Goal: Browse casually: Explore the website without a specific task or goal

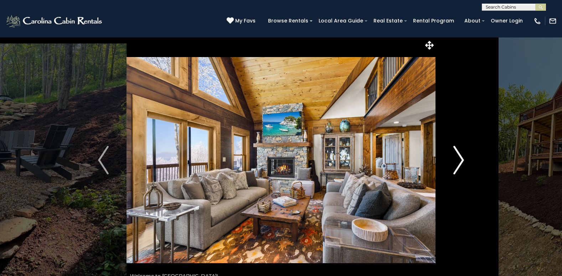
click at [461, 161] on img "Next" at bounding box center [458, 160] width 11 height 29
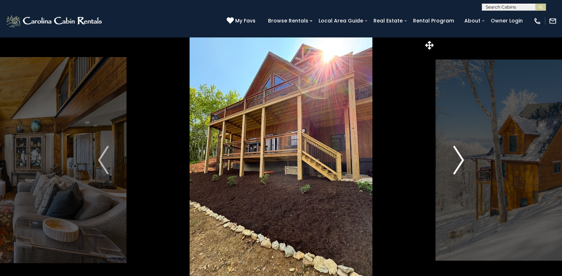
click at [461, 161] on img "Next" at bounding box center [458, 160] width 11 height 29
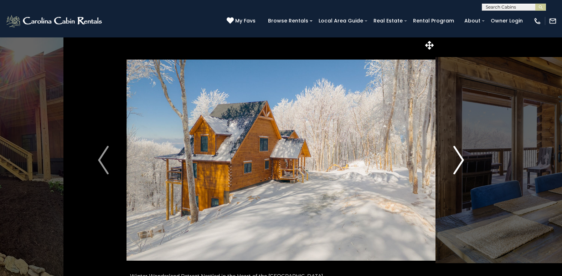
click at [461, 161] on img "Next" at bounding box center [458, 160] width 11 height 29
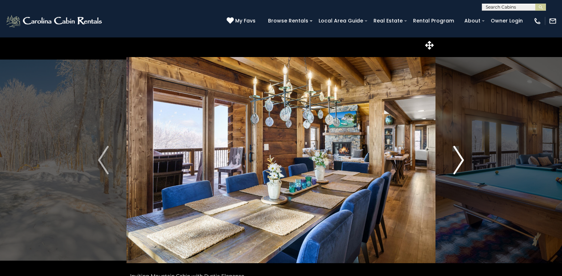
click at [459, 160] on img "Next" at bounding box center [458, 160] width 11 height 29
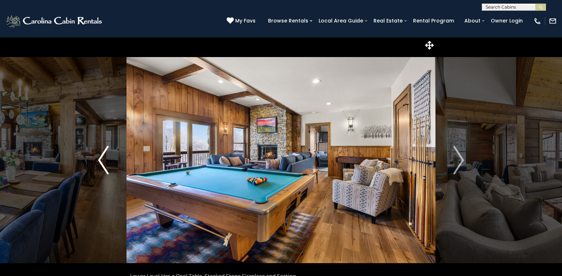
click at [105, 164] on img "Previous" at bounding box center [103, 160] width 11 height 29
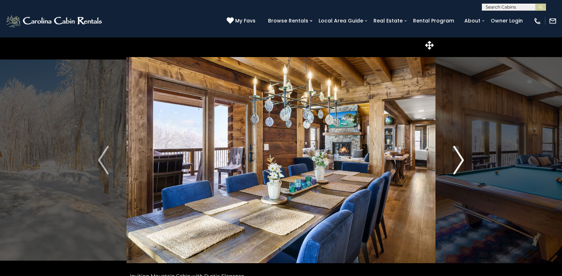
click at [462, 161] on img "Next" at bounding box center [458, 160] width 11 height 29
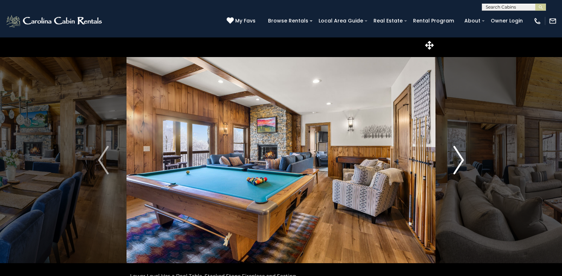
click at [461, 160] on img "Next" at bounding box center [458, 160] width 11 height 29
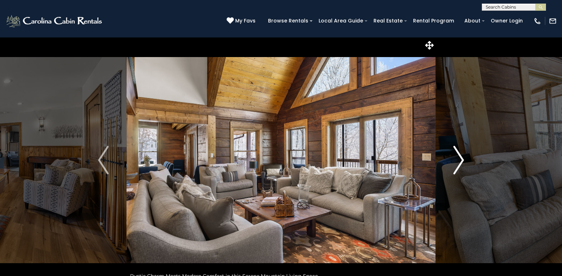
click at [463, 161] on img "Next" at bounding box center [458, 160] width 11 height 29
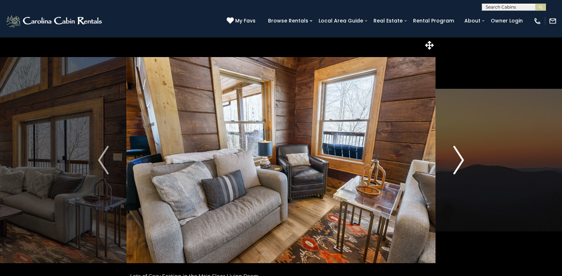
click at [463, 161] on img "Next" at bounding box center [458, 160] width 11 height 29
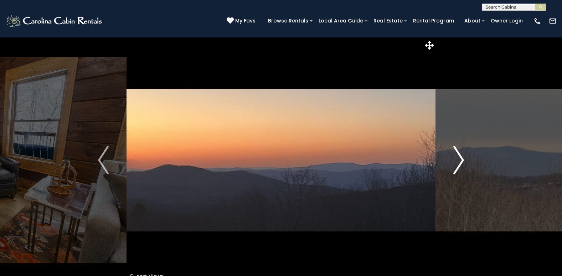
click at [463, 161] on img "Next" at bounding box center [458, 160] width 11 height 29
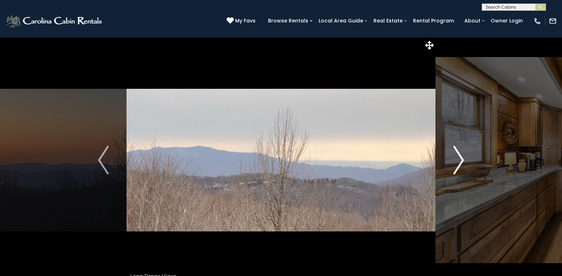
click at [463, 161] on img "Next" at bounding box center [458, 160] width 11 height 29
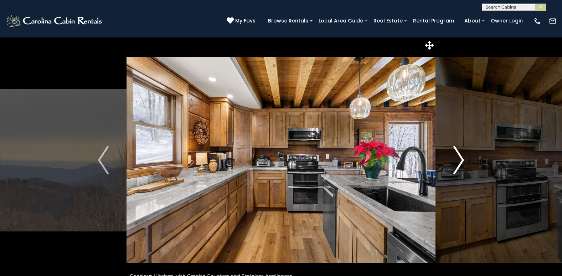
click at [463, 161] on img "Next" at bounding box center [458, 160] width 11 height 29
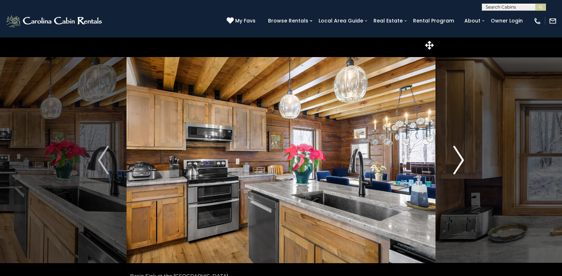
click at [463, 161] on img "Next" at bounding box center [458, 160] width 11 height 29
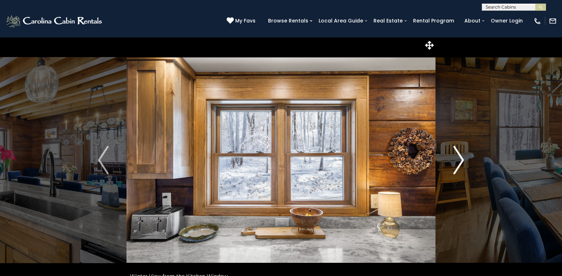
click at [463, 161] on img "Next" at bounding box center [458, 160] width 11 height 29
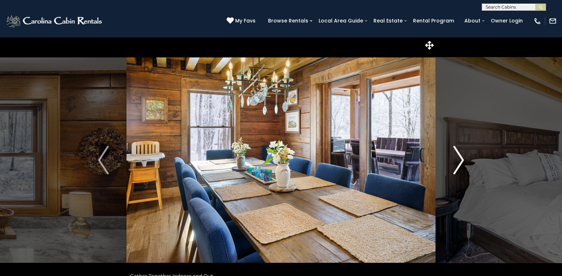
click at [463, 161] on img "Next" at bounding box center [458, 160] width 11 height 29
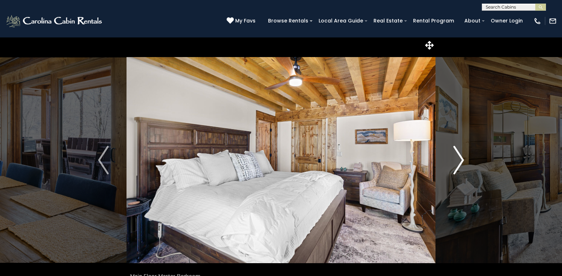
click at [463, 161] on img "Next" at bounding box center [458, 160] width 11 height 29
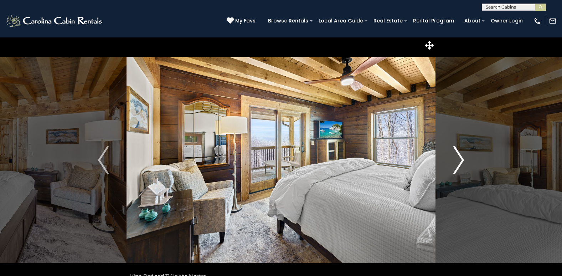
click at [463, 161] on img "Next" at bounding box center [458, 160] width 11 height 29
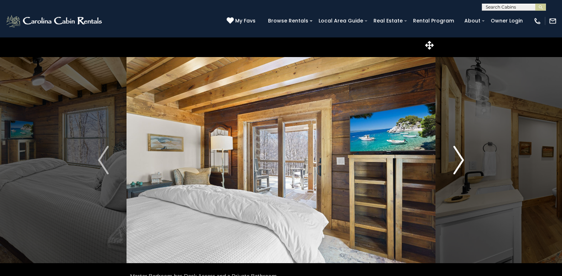
click at [463, 161] on img "Next" at bounding box center [458, 160] width 11 height 29
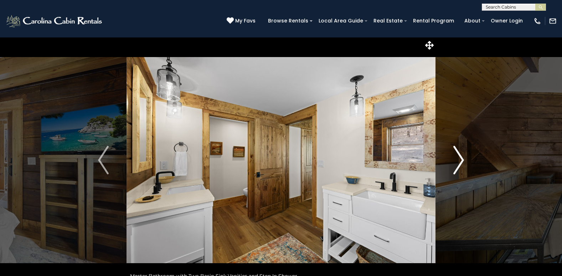
click at [462, 161] on img "Next" at bounding box center [458, 160] width 11 height 29
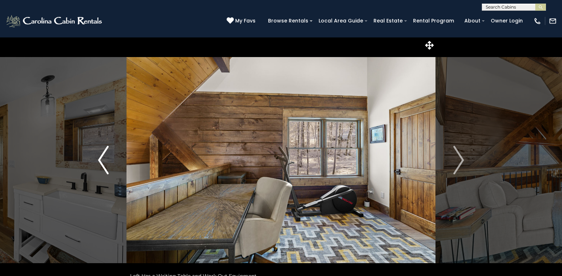
scroll to position [36, 0]
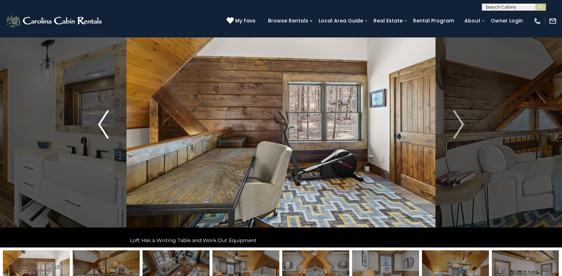
click at [97, 127] on button "Previous" at bounding box center [103, 124] width 46 height 246
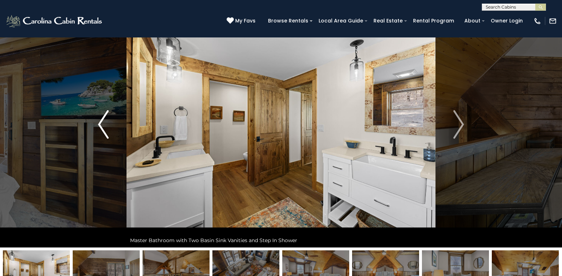
click at [98, 127] on img "Previous" at bounding box center [103, 124] width 11 height 29
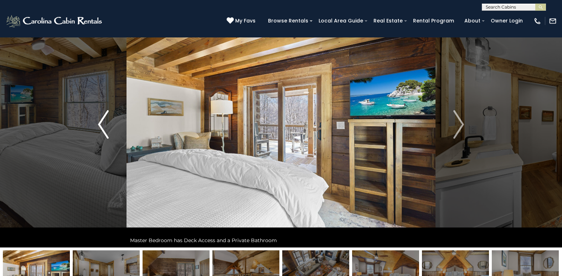
click at [98, 127] on img "Previous" at bounding box center [103, 124] width 11 height 29
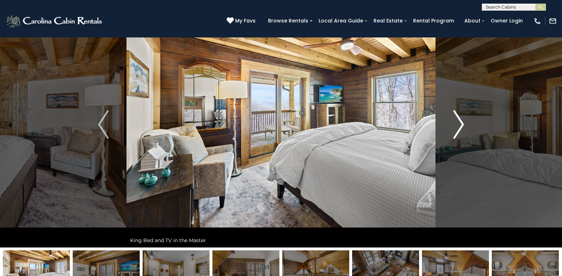
click at [461, 123] on img "Next" at bounding box center [458, 124] width 11 height 29
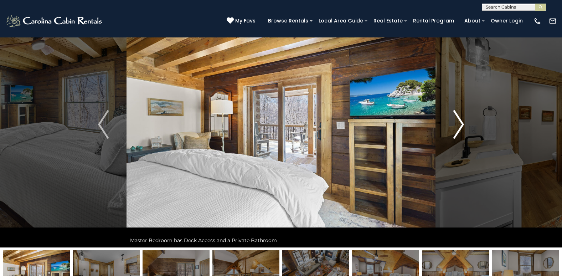
click at [461, 123] on img "Next" at bounding box center [458, 124] width 11 height 29
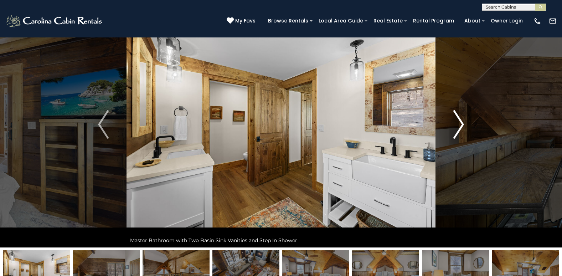
click at [461, 123] on img "Next" at bounding box center [458, 124] width 11 height 29
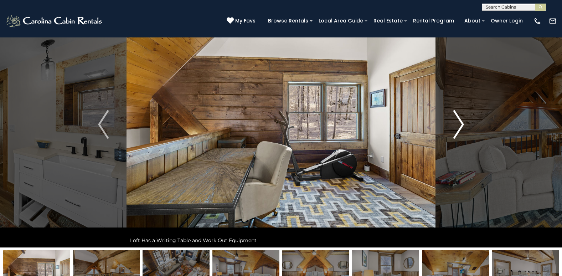
click at [461, 123] on img "Next" at bounding box center [458, 124] width 11 height 29
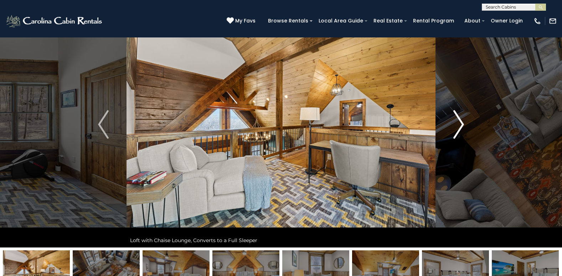
click at [461, 123] on img "Next" at bounding box center [458, 124] width 11 height 29
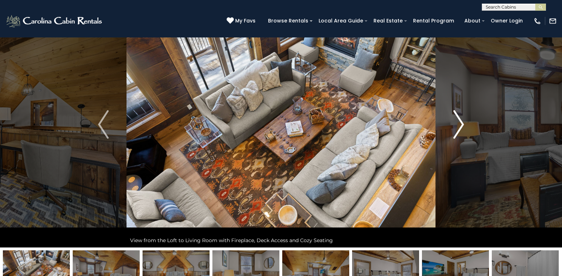
click at [461, 123] on img "Next" at bounding box center [458, 124] width 11 height 29
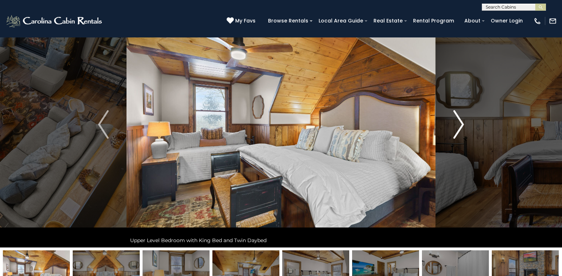
click at [461, 123] on img "Next" at bounding box center [458, 124] width 11 height 29
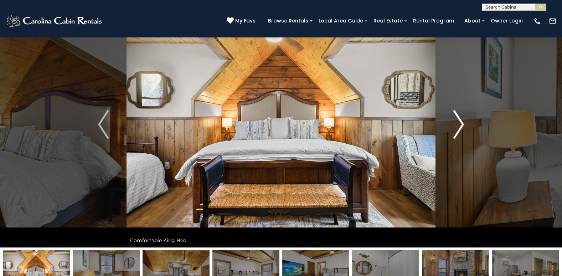
click at [461, 123] on img "Next" at bounding box center [458, 124] width 11 height 29
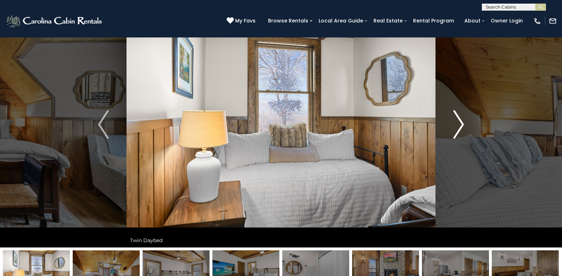
click at [461, 123] on img "Next" at bounding box center [458, 124] width 11 height 29
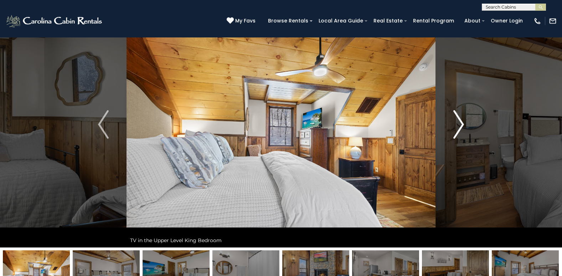
click at [460, 123] on img "Next" at bounding box center [458, 124] width 11 height 29
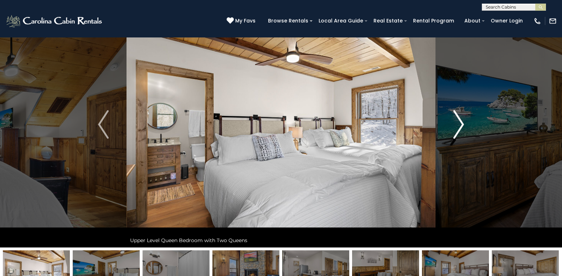
click at [460, 123] on img "Next" at bounding box center [458, 124] width 11 height 29
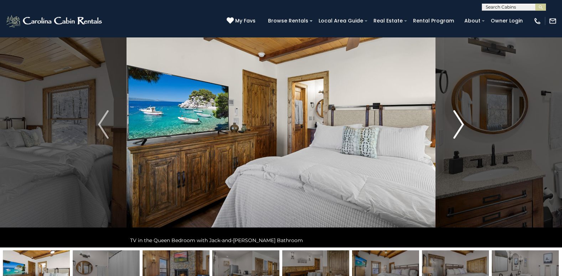
click at [460, 123] on img "Next" at bounding box center [458, 124] width 11 height 29
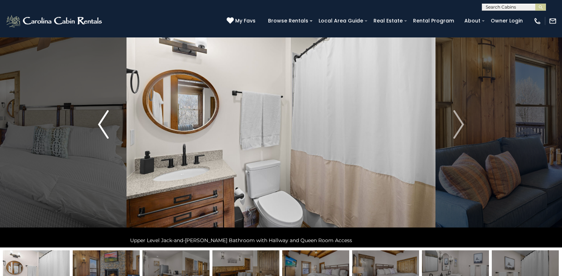
click at [99, 126] on img "Previous" at bounding box center [103, 124] width 11 height 29
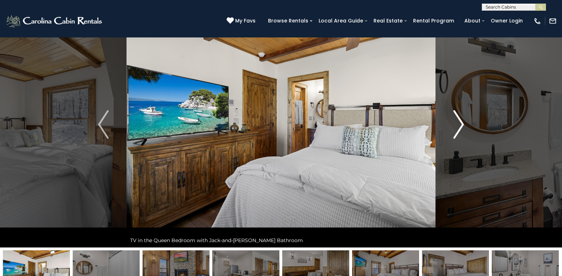
click at [460, 124] on img "Next" at bounding box center [458, 124] width 11 height 29
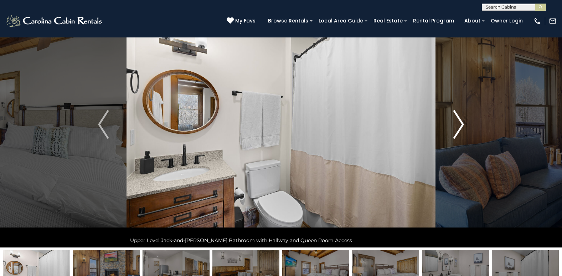
click at [459, 125] on img "Next" at bounding box center [458, 124] width 11 height 29
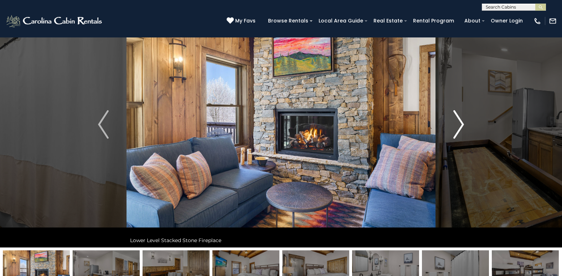
click at [458, 125] on img "Next" at bounding box center [458, 124] width 11 height 29
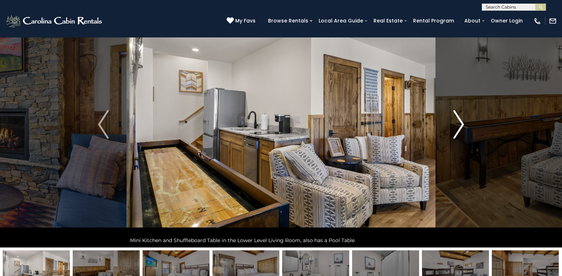
click at [457, 126] on img "Next" at bounding box center [458, 124] width 11 height 29
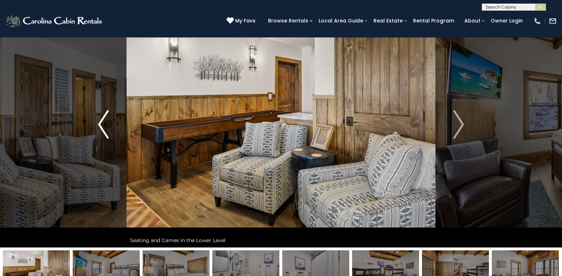
click at [102, 128] on img "Previous" at bounding box center [103, 124] width 11 height 29
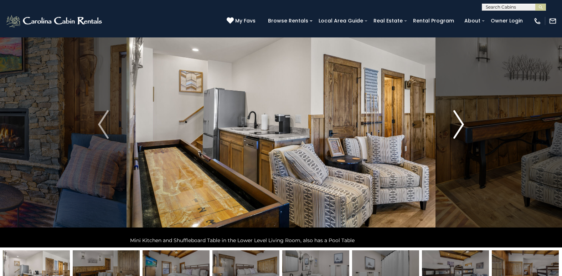
click at [461, 124] on img "Next" at bounding box center [458, 124] width 11 height 29
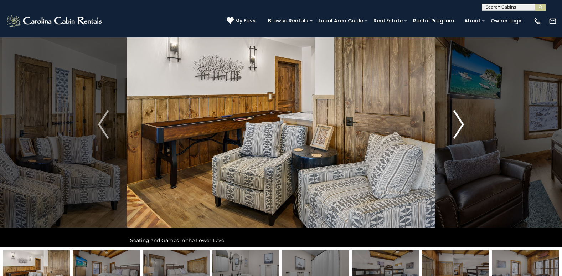
click at [461, 124] on img "Next" at bounding box center [458, 124] width 11 height 29
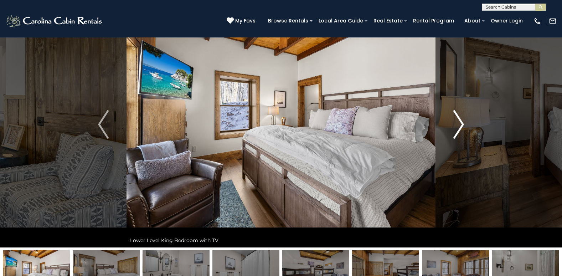
click at [461, 124] on img "Next" at bounding box center [458, 124] width 11 height 29
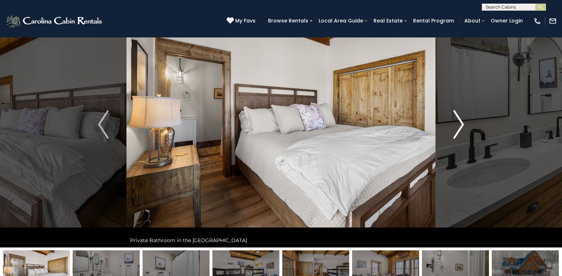
click at [461, 124] on img "Next" at bounding box center [458, 124] width 11 height 29
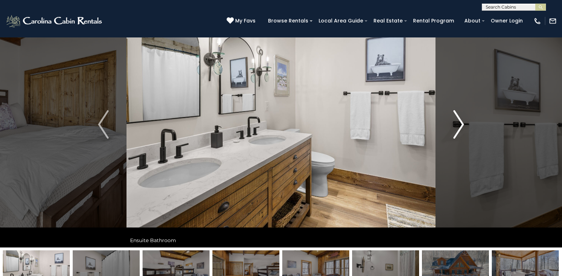
click at [461, 124] on img "Next" at bounding box center [458, 124] width 11 height 29
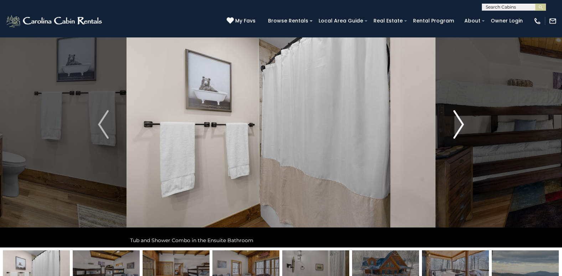
click at [461, 125] on img "Next" at bounding box center [458, 124] width 11 height 29
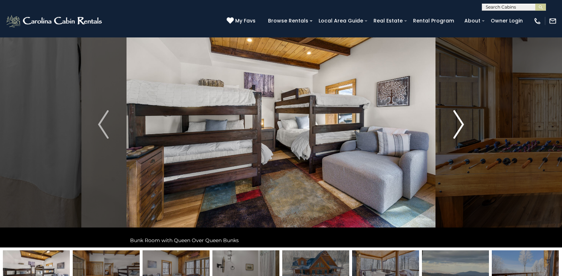
click at [461, 124] on img "Next" at bounding box center [458, 124] width 11 height 29
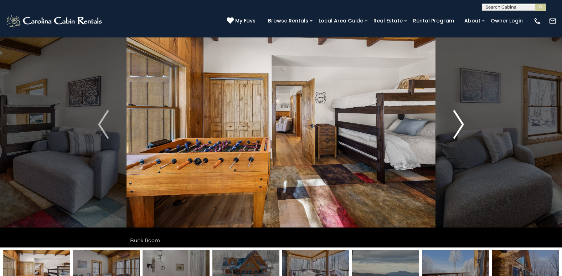
click at [461, 124] on img "Next" at bounding box center [458, 124] width 11 height 29
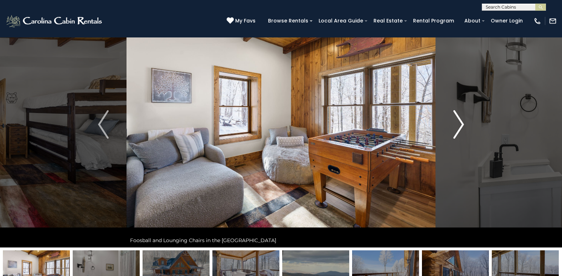
click at [461, 124] on img "Next" at bounding box center [458, 124] width 11 height 29
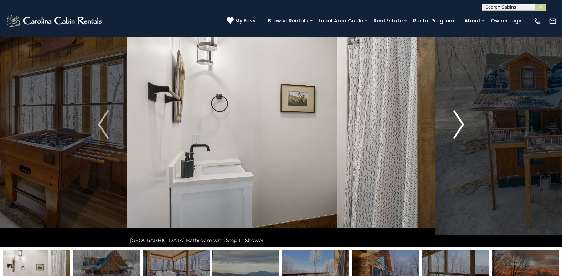
click at [461, 124] on img "Next" at bounding box center [458, 124] width 11 height 29
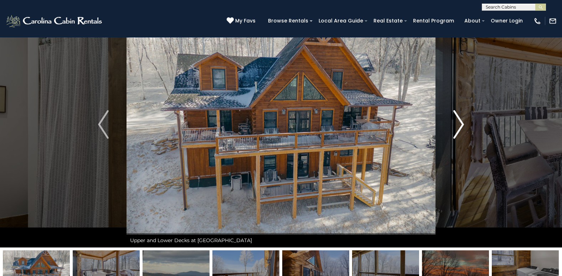
click at [461, 124] on img "Next" at bounding box center [458, 124] width 11 height 29
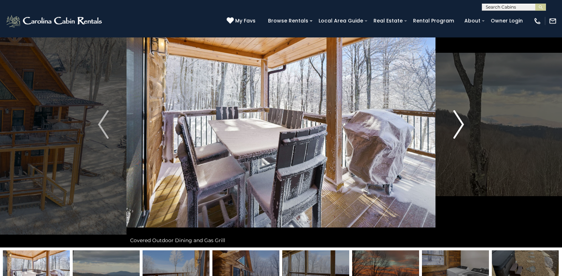
click at [461, 124] on img "Next" at bounding box center [458, 124] width 11 height 29
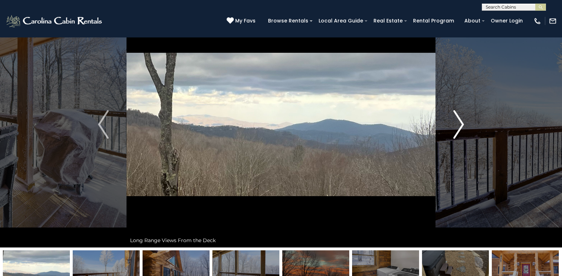
click at [461, 124] on img "Next" at bounding box center [458, 124] width 11 height 29
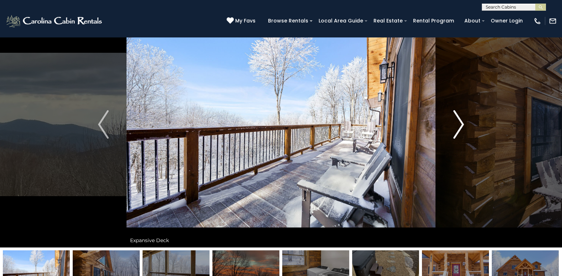
click at [461, 124] on img "Next" at bounding box center [458, 124] width 11 height 29
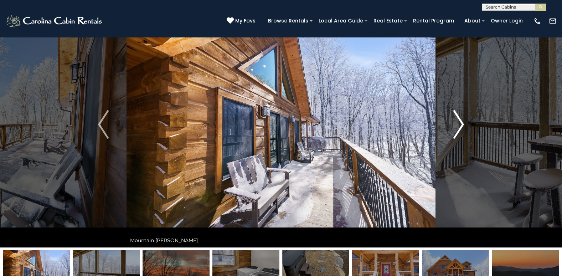
click at [461, 124] on img "Next" at bounding box center [458, 124] width 11 height 29
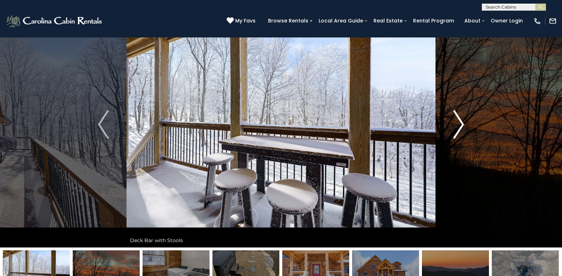
click at [461, 124] on img "Next" at bounding box center [458, 124] width 11 height 29
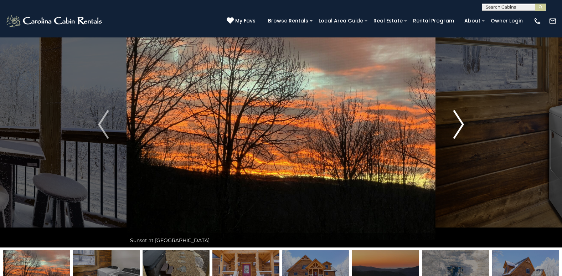
click at [461, 124] on img "Next" at bounding box center [458, 124] width 11 height 29
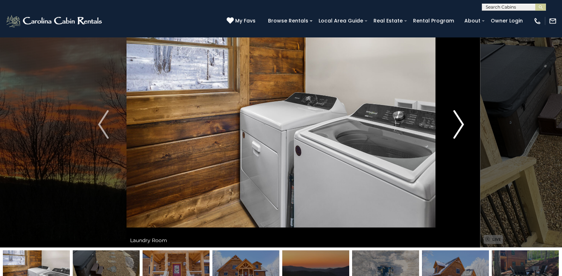
click at [461, 124] on img "Next" at bounding box center [458, 124] width 11 height 29
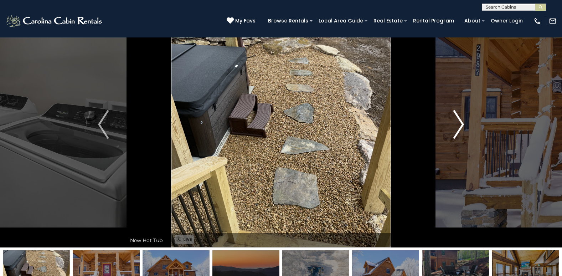
click at [461, 124] on img "Next" at bounding box center [458, 124] width 11 height 29
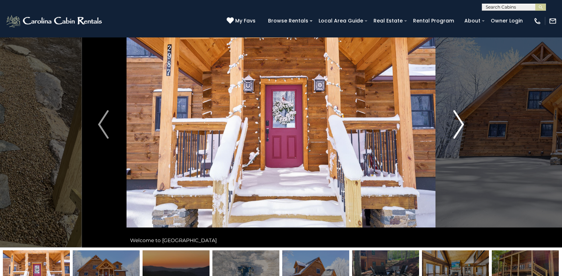
click at [461, 124] on img "Next" at bounding box center [458, 124] width 11 height 29
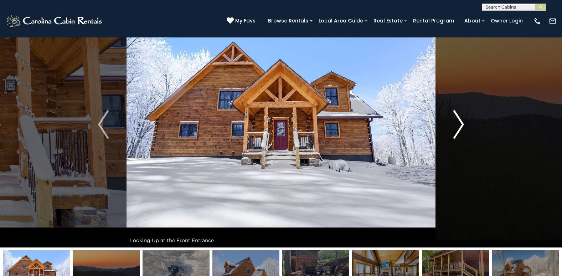
click at [461, 124] on img "Next" at bounding box center [458, 124] width 11 height 29
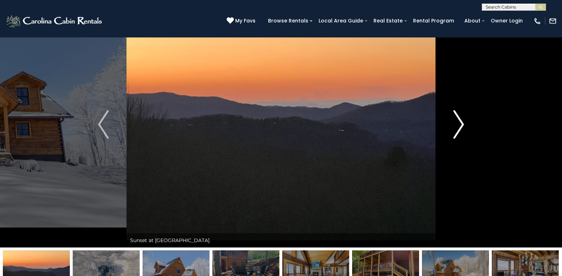
click at [461, 124] on img "Next" at bounding box center [458, 124] width 11 height 29
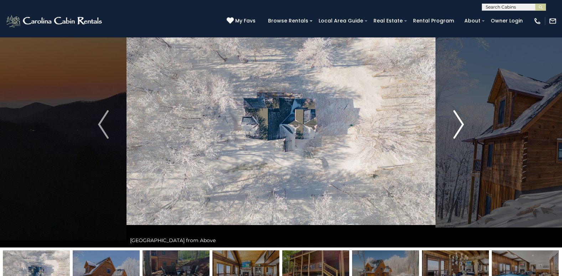
click at [461, 124] on img "Next" at bounding box center [458, 124] width 11 height 29
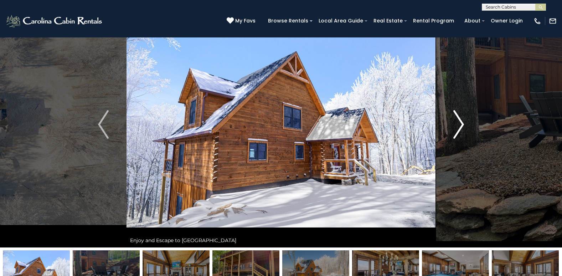
click at [461, 124] on img "Next" at bounding box center [458, 124] width 11 height 29
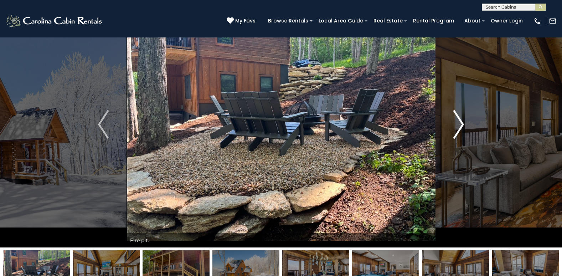
click at [461, 124] on img "Next" at bounding box center [458, 124] width 11 height 29
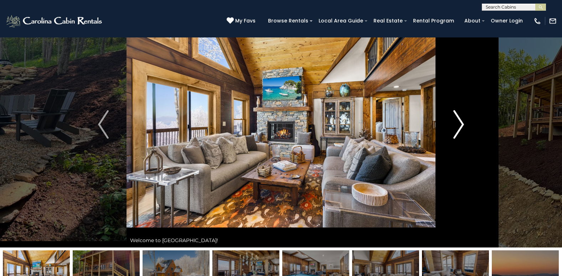
click at [461, 124] on img "Next" at bounding box center [458, 124] width 11 height 29
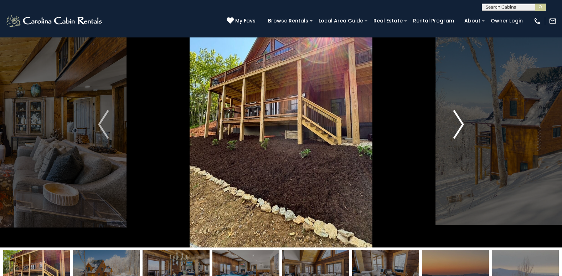
click at [461, 124] on img "Next" at bounding box center [458, 124] width 11 height 29
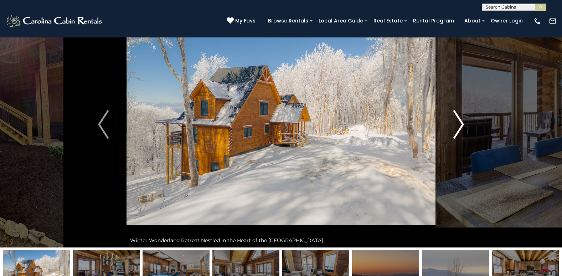
click at [461, 124] on img "Next" at bounding box center [458, 124] width 11 height 29
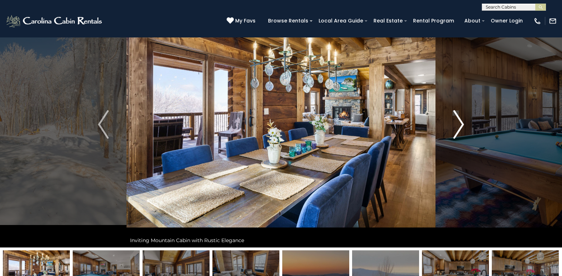
click at [461, 124] on img "Next" at bounding box center [458, 124] width 11 height 29
